Goal: Information Seeking & Learning: Stay updated

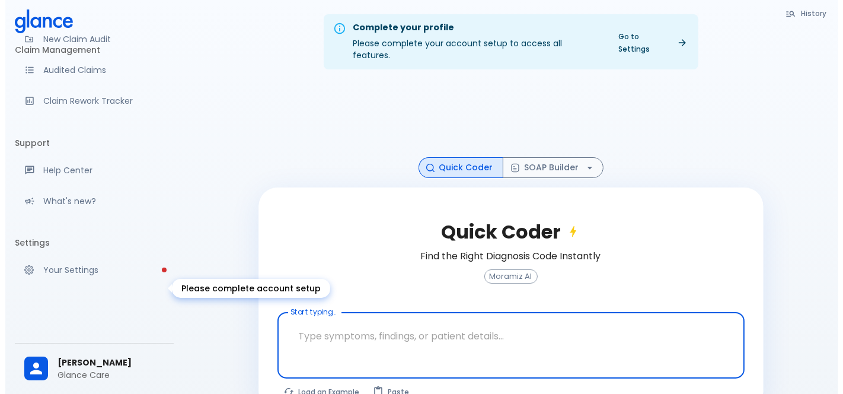
scroll to position [19, 0]
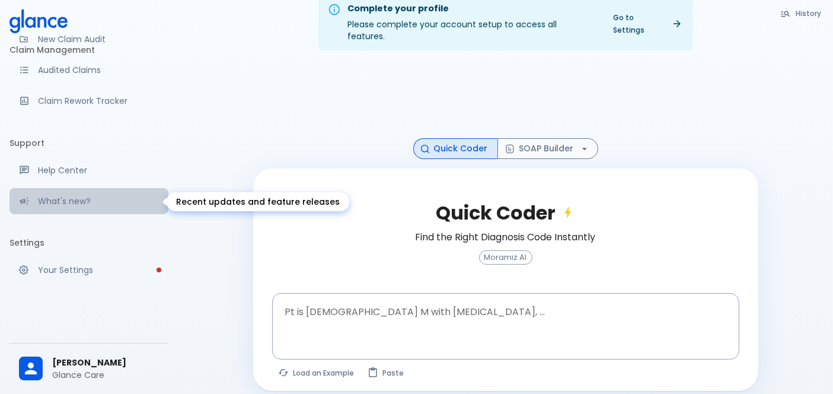
click at [93, 197] on p "What's new?" at bounding box center [98, 201] width 121 height 12
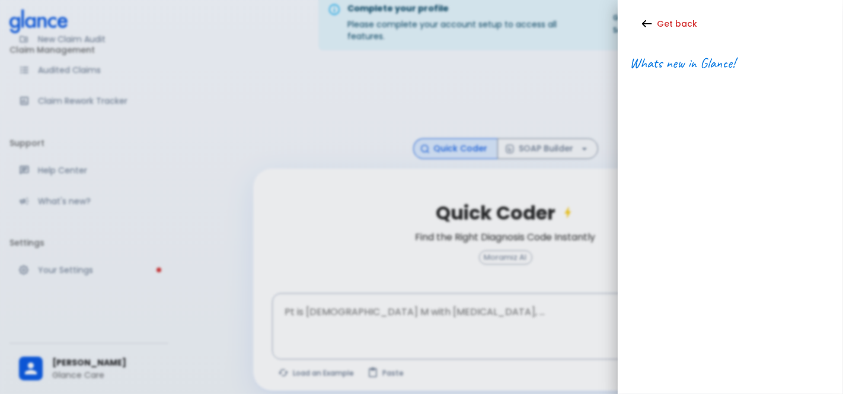
click at [701, 66] on span "Whats new in Glance!" at bounding box center [683, 63] width 106 height 18
click at [721, 108] on div "Get back Whats new in Glance!" at bounding box center [730, 197] width 225 height 394
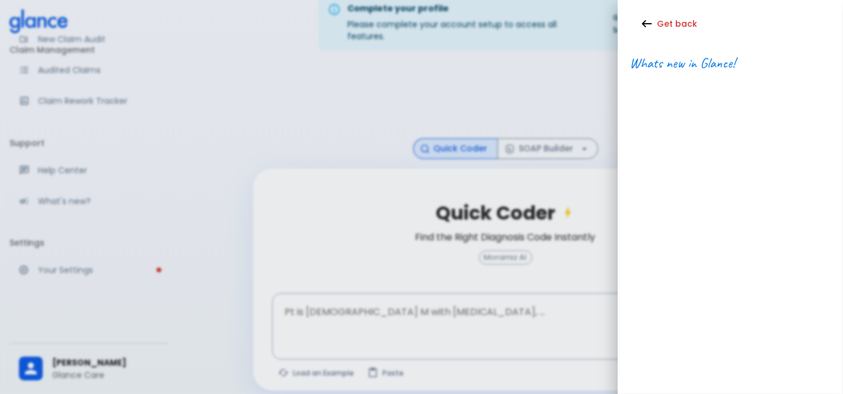
click at [671, 66] on span "Whats new in Glance!" at bounding box center [683, 63] width 106 height 18
click at [577, 94] on div at bounding box center [421, 197] width 843 height 394
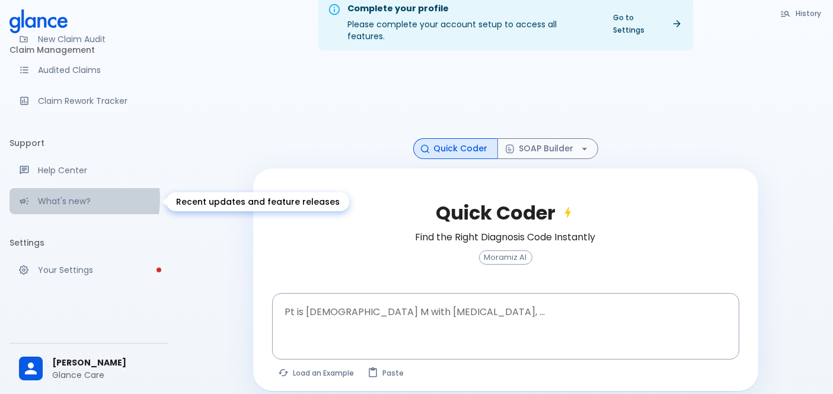
click at [66, 199] on p "What's new?" at bounding box center [98, 201] width 121 height 12
